Goal: Task Accomplishment & Management: Use online tool/utility

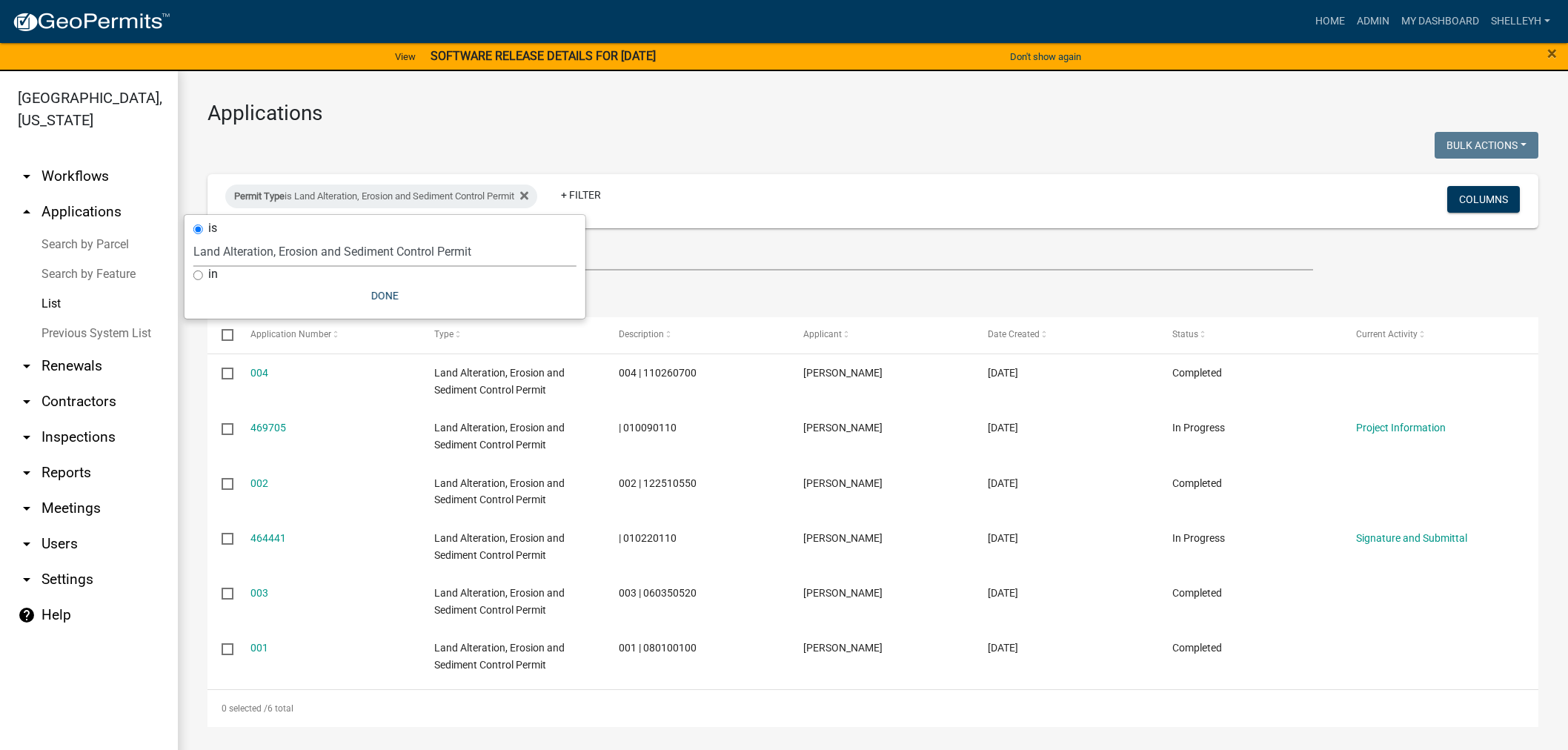
select select "84dd12a3-c208-41bf-9ef2-d73d2ed9203f"
click at [529, 191] on fa-icon at bounding box center [520, 196] width 14 height 24
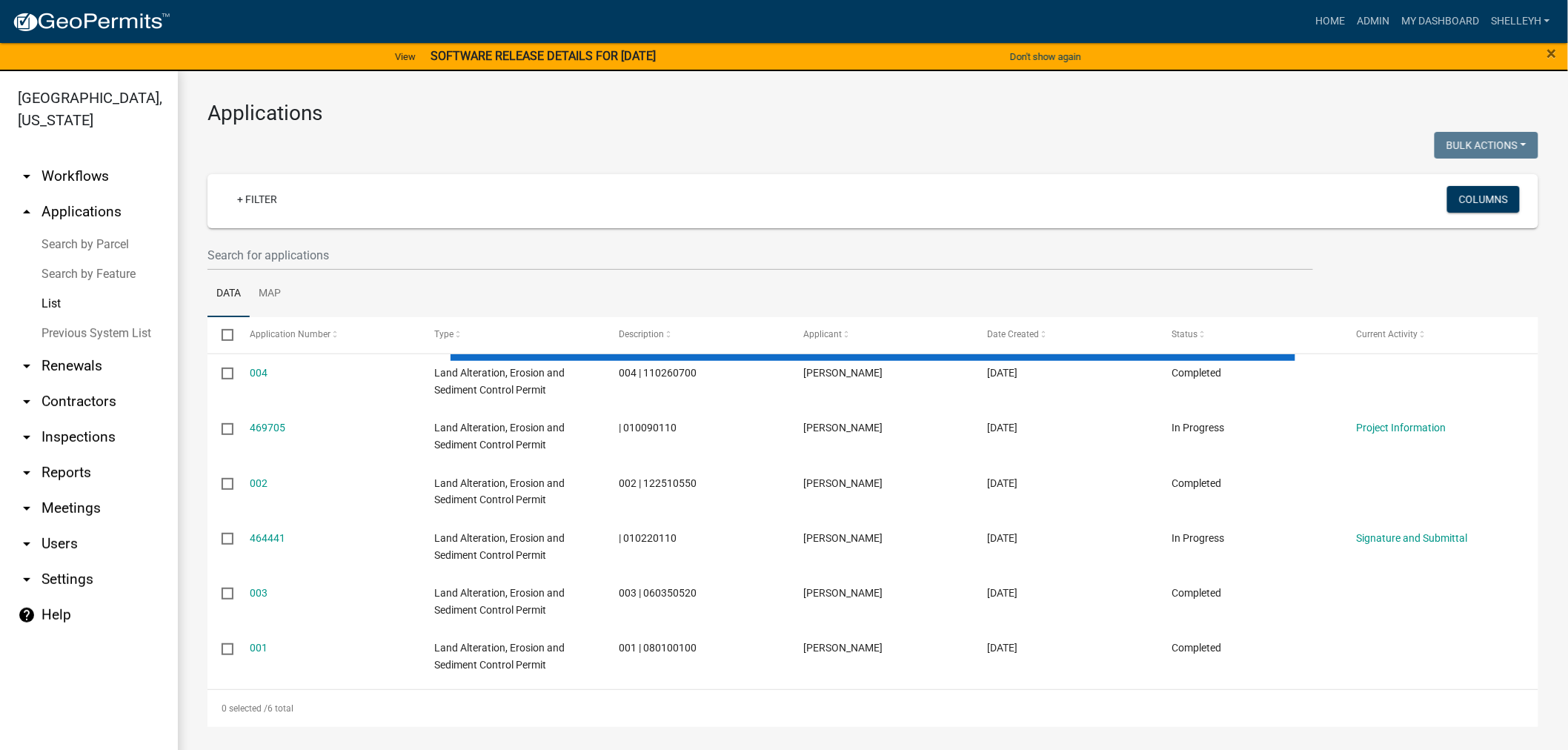
select select "1: 25"
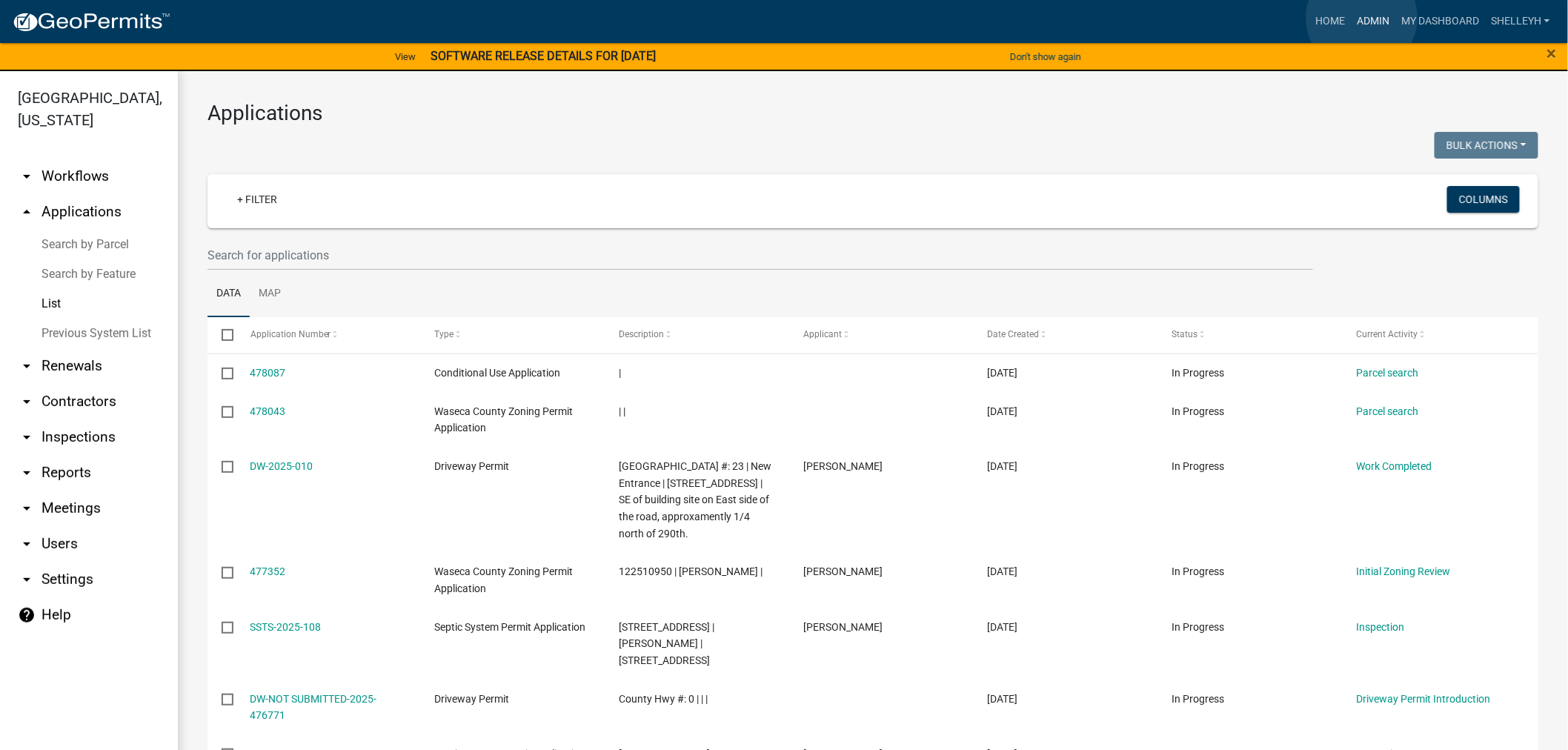
click at [1362, 18] on link "Admin" at bounding box center [1373, 21] width 45 height 29
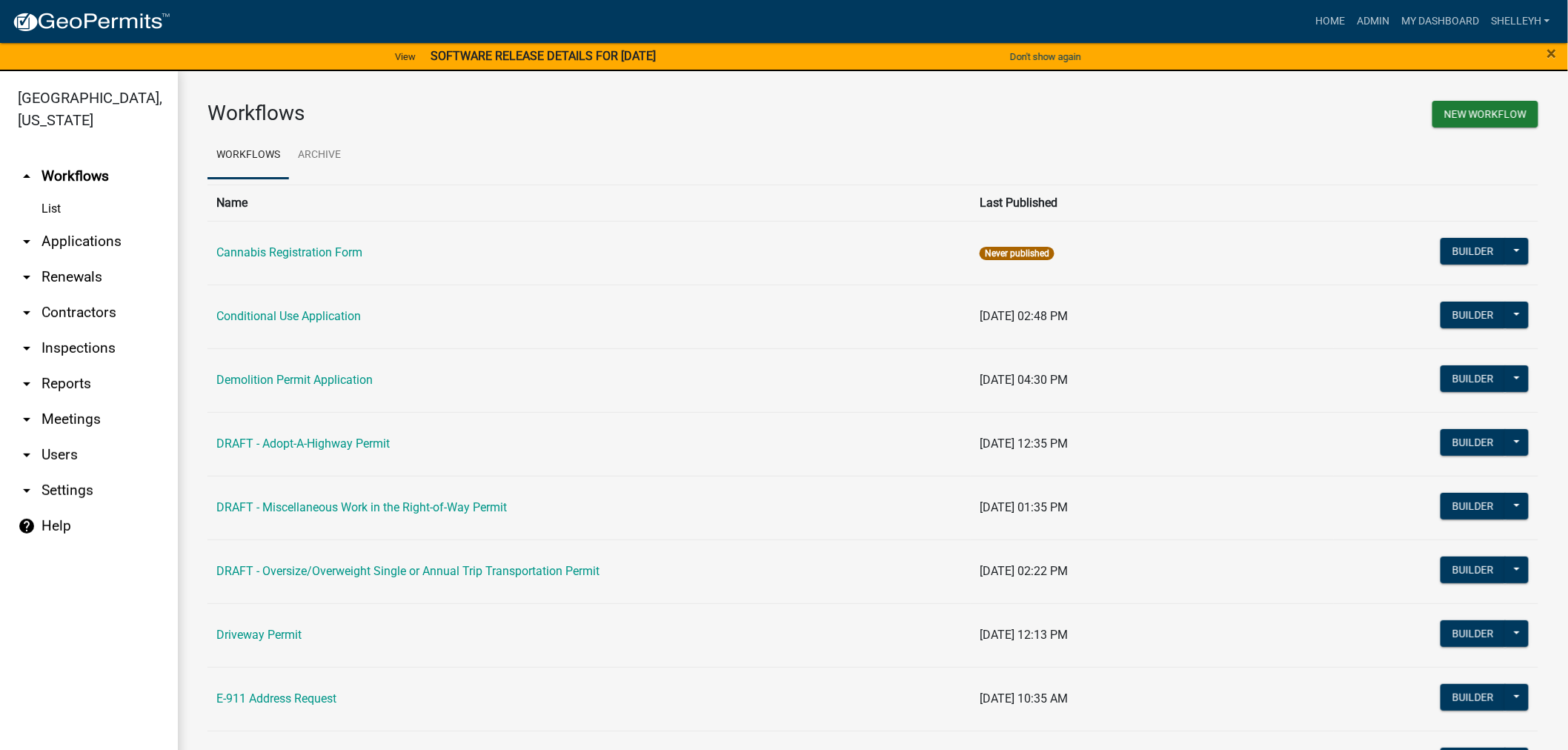
click at [64, 241] on link "arrow_drop_down Applications" at bounding box center [89, 242] width 178 height 36
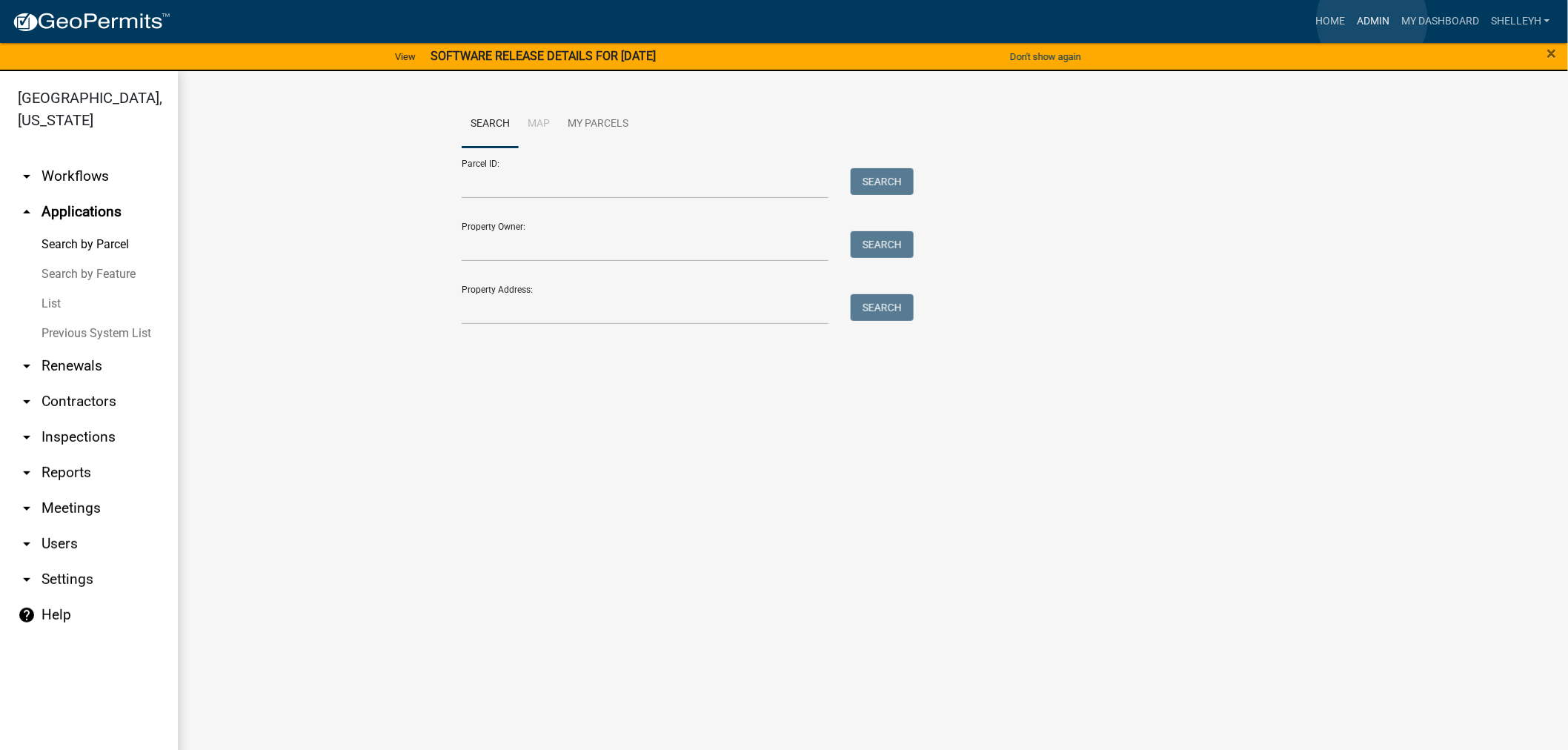
click at [1373, 20] on link "Admin" at bounding box center [1373, 21] width 45 height 29
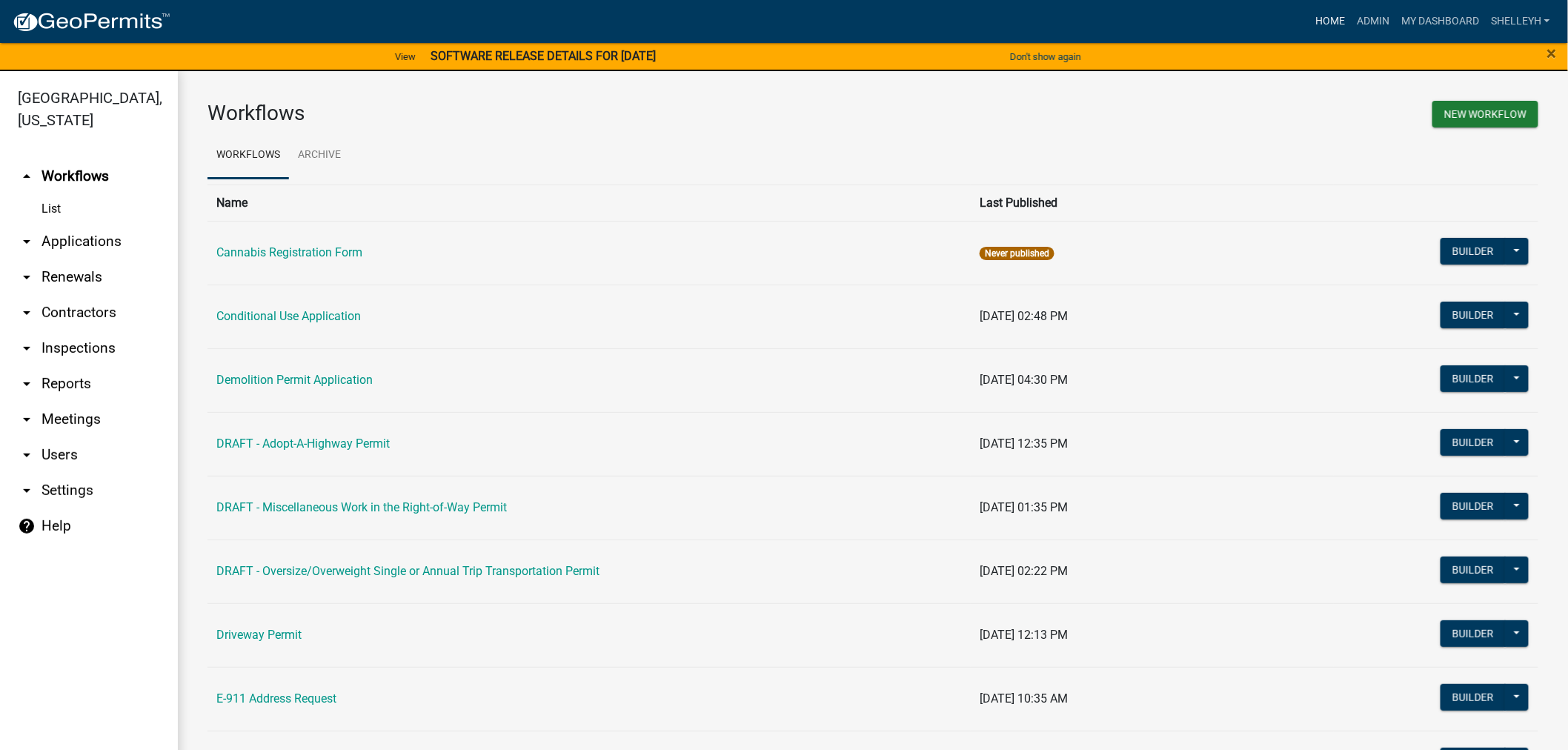
click at [1333, 13] on link "Home" at bounding box center [1330, 21] width 42 height 29
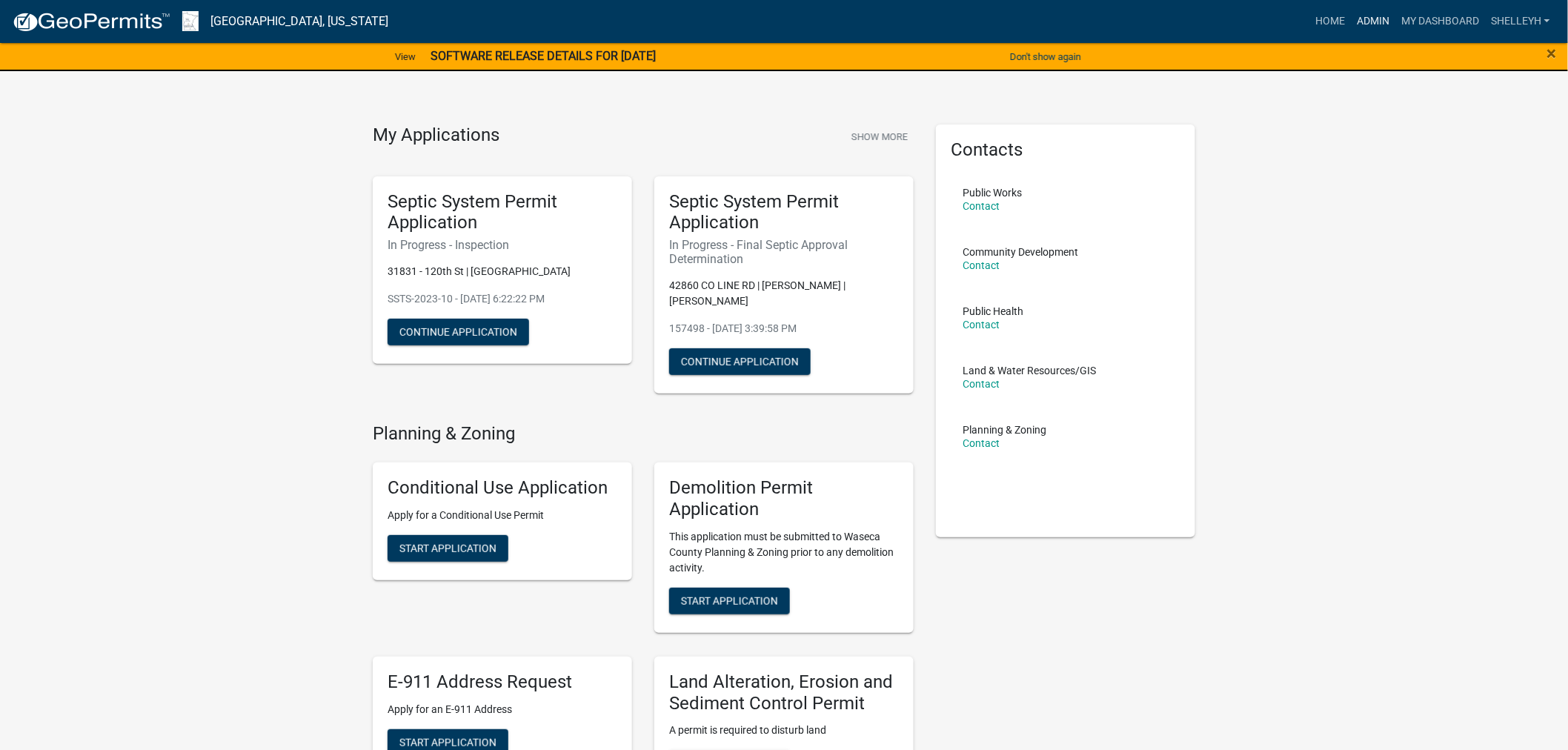
click at [1368, 20] on link "Admin" at bounding box center [1373, 21] width 45 height 29
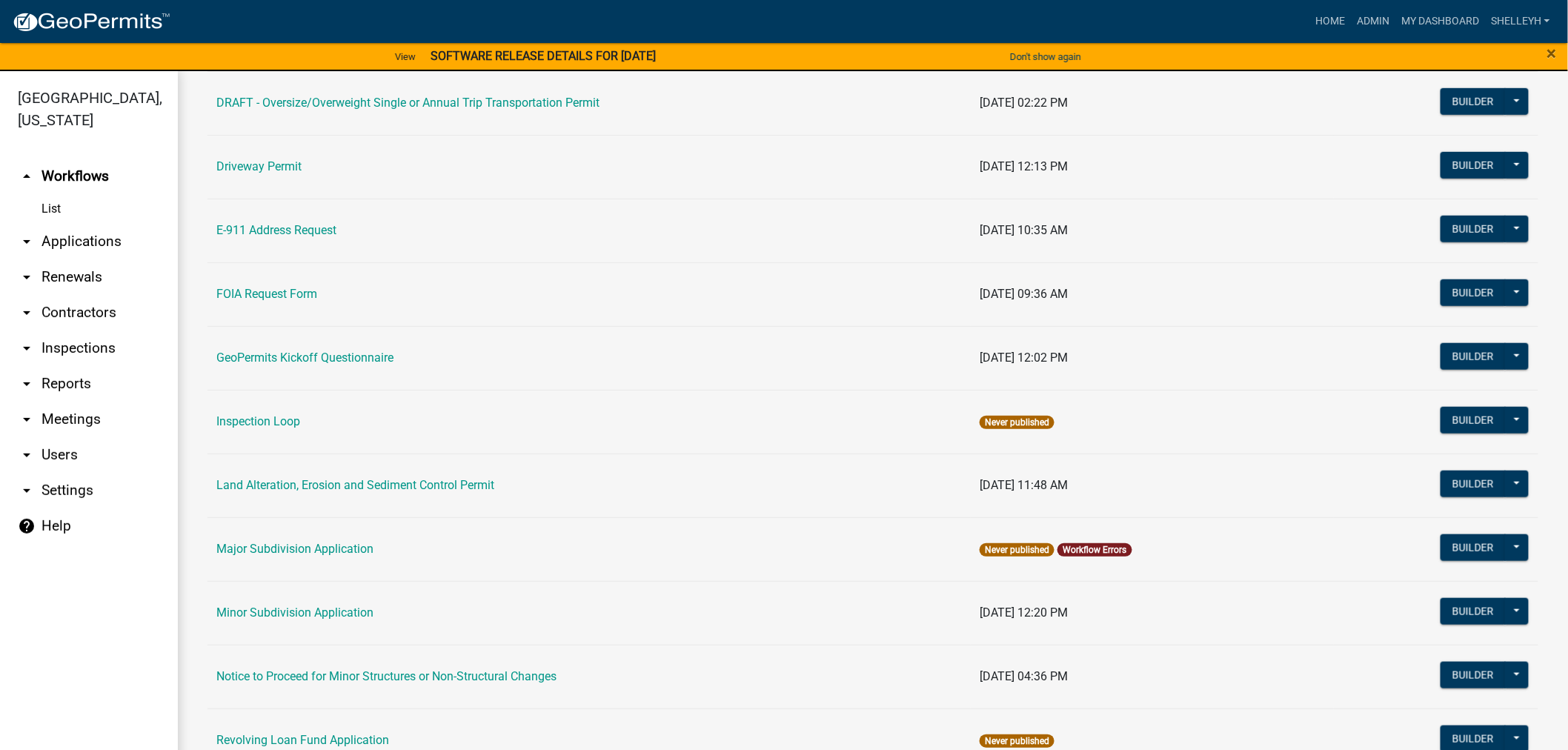
scroll to position [493, 0]
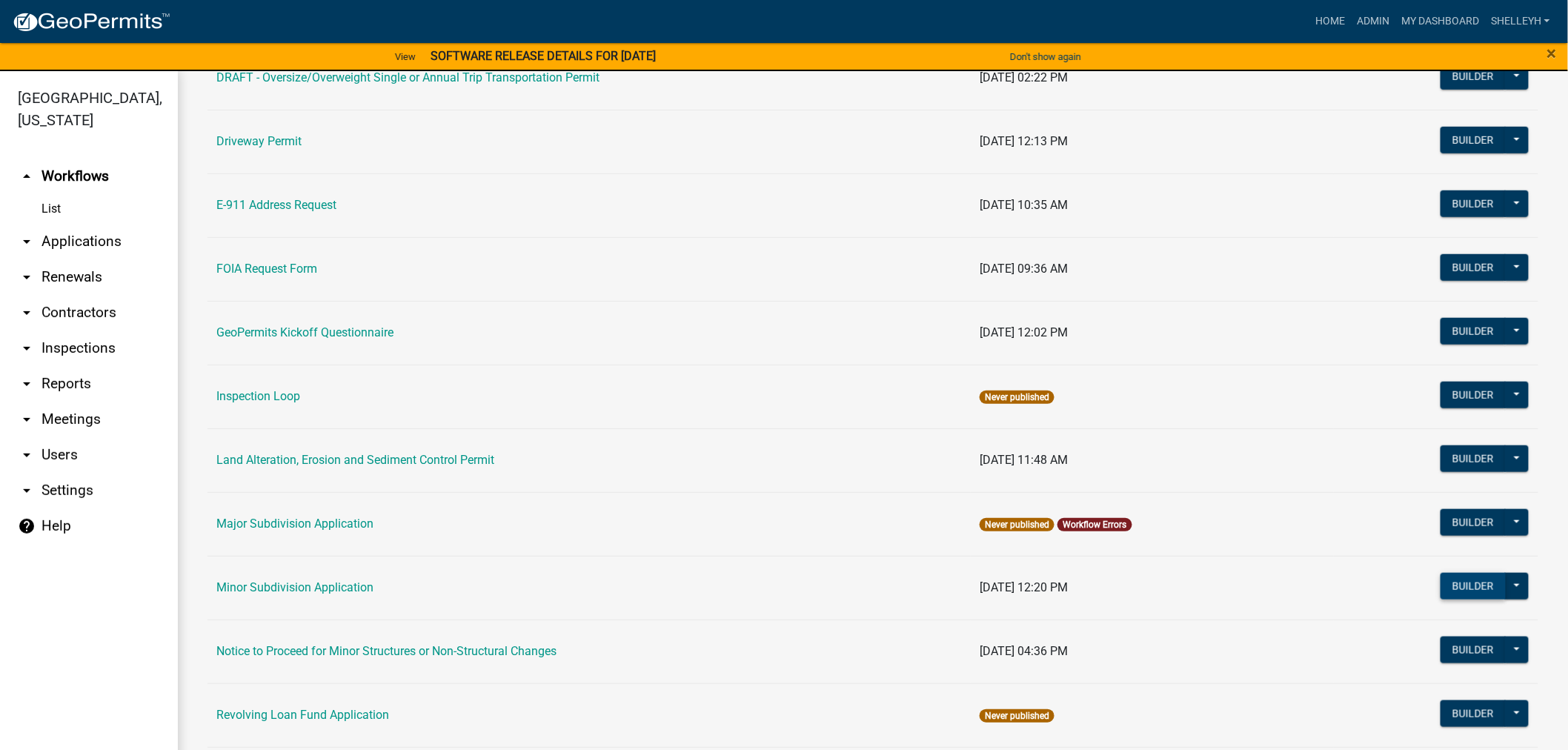
click at [1467, 579] on button "Builder" at bounding box center [1474, 586] width 65 height 27
